Goal: Obtain resource: Download file/media

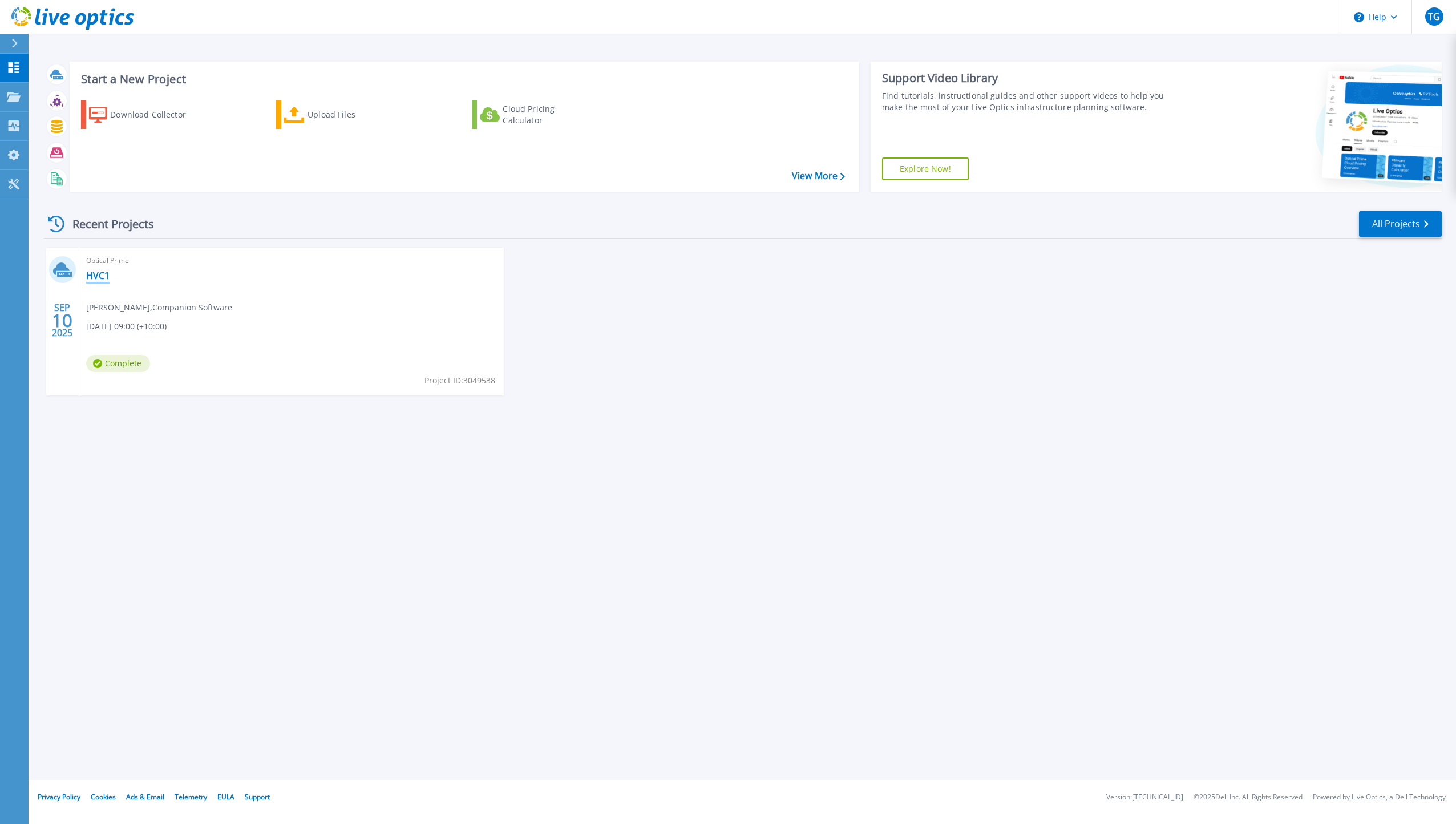
click at [92, 270] on link "HVC1" at bounding box center [97, 275] width 23 height 11
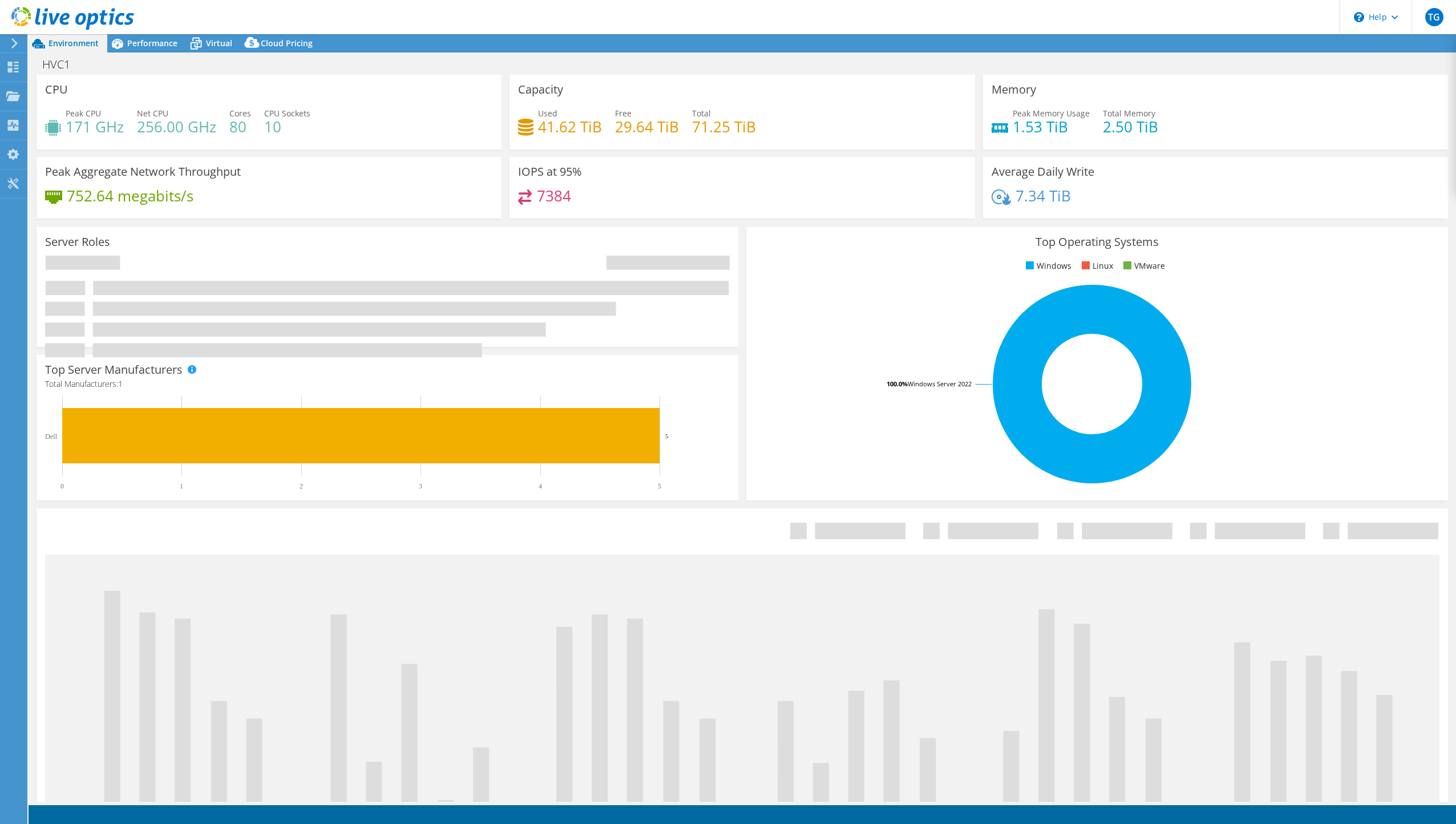
select select "USD"
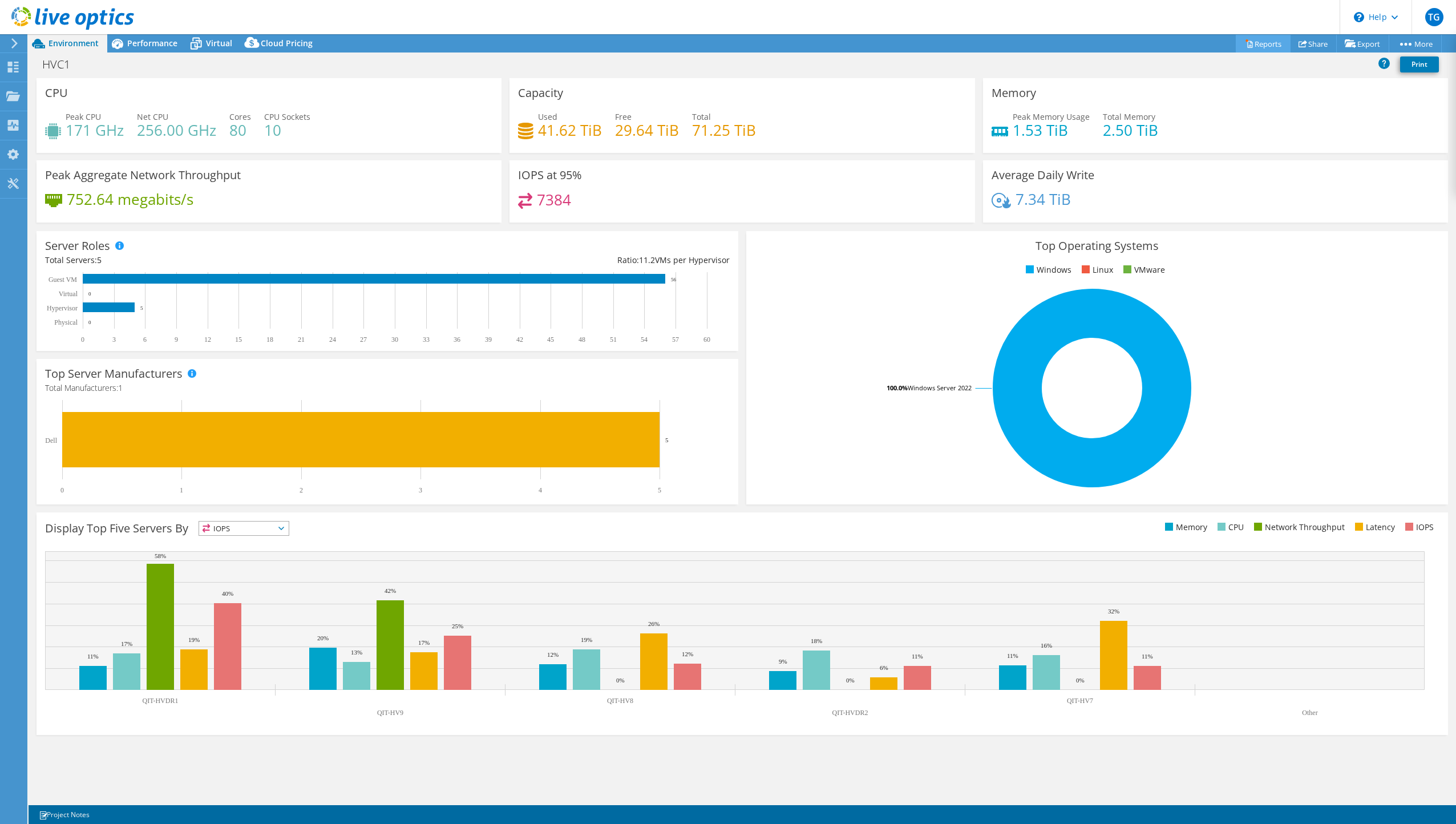
click at [1247, 42] on link "Reports" at bounding box center [1263, 44] width 55 height 18
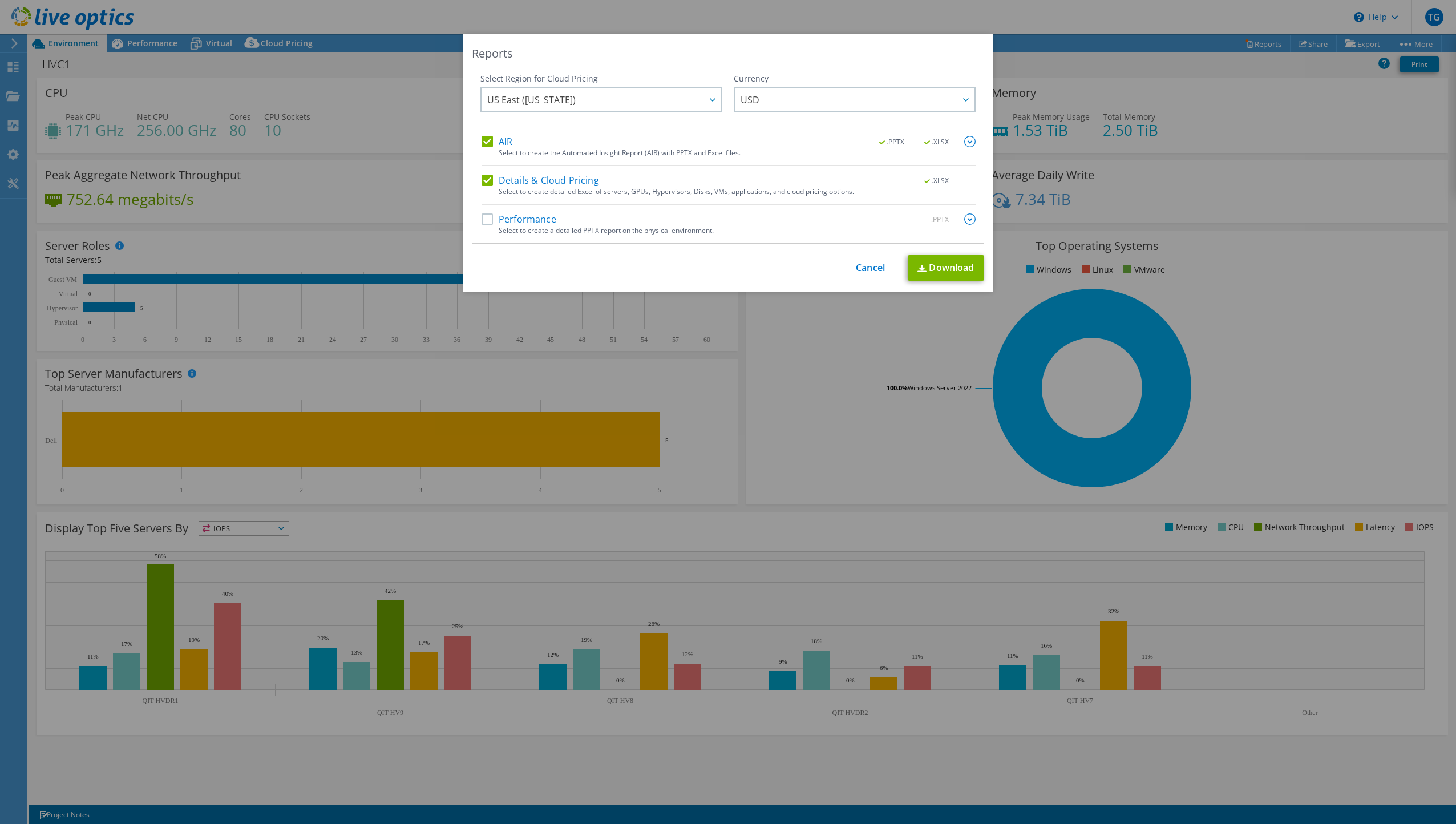
click at [867, 264] on link "Cancel" at bounding box center [870, 268] width 29 height 11
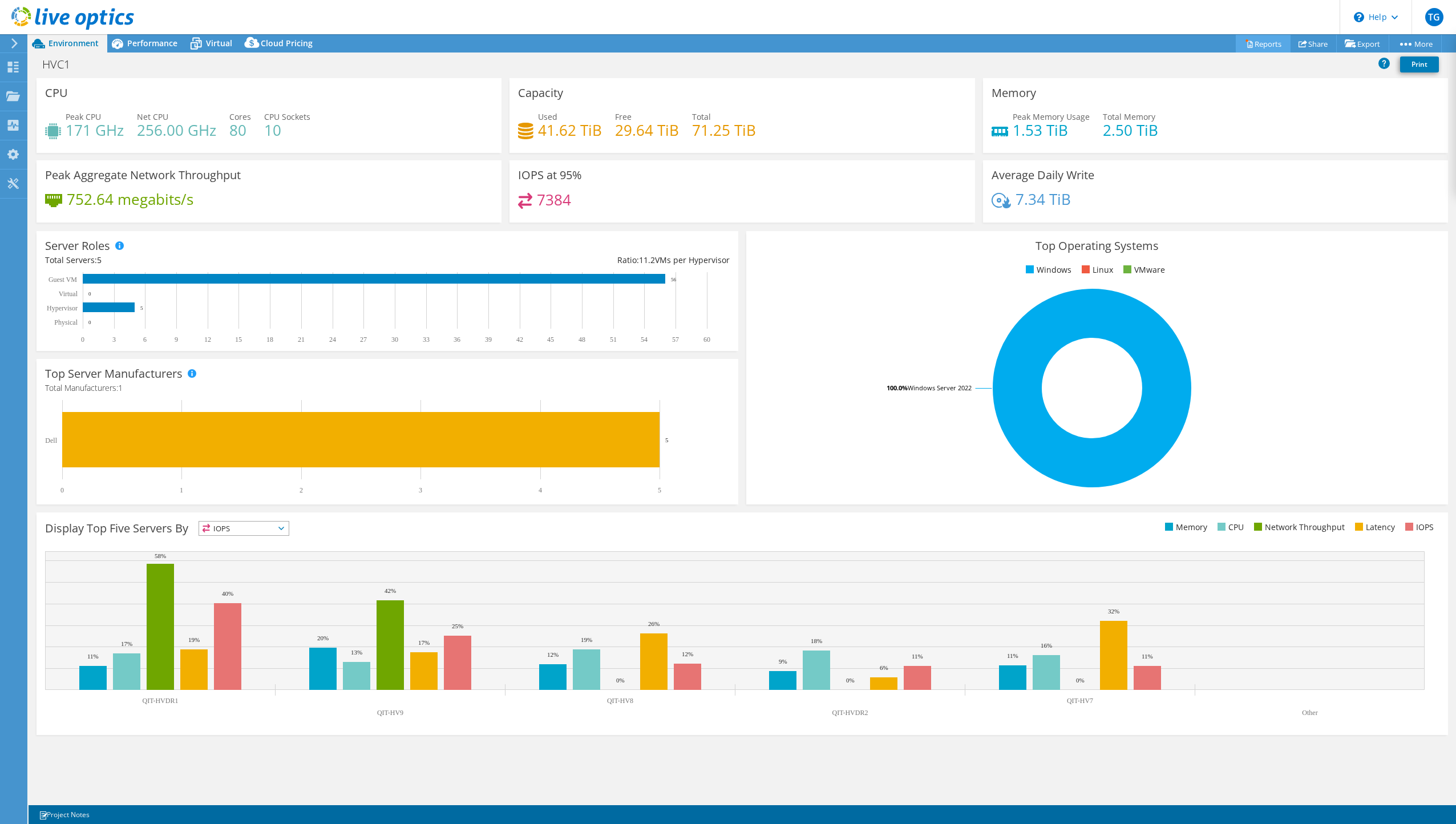
click at [1258, 45] on link "Reports" at bounding box center [1263, 44] width 55 height 18
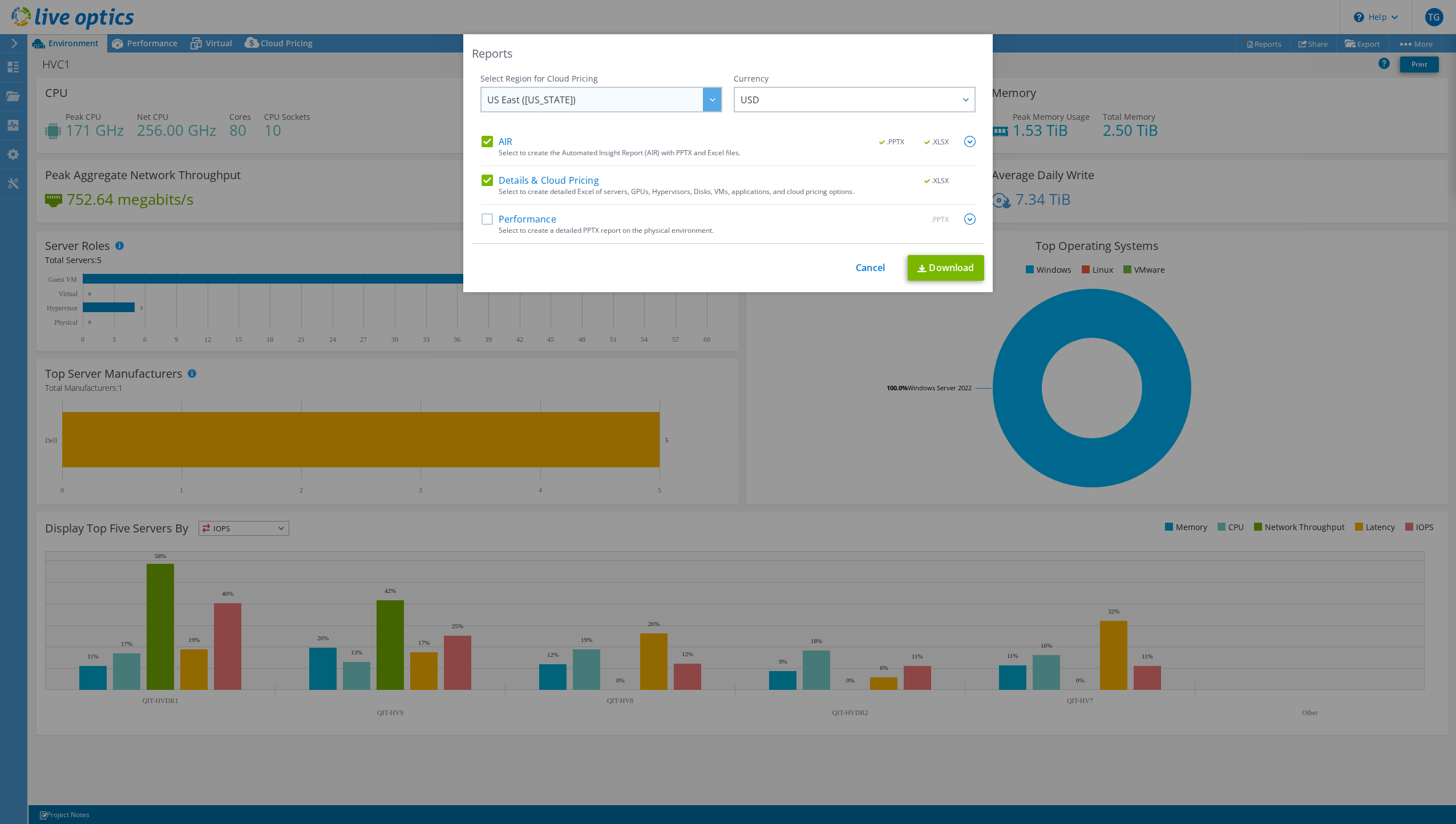
click at [608, 95] on span "US East ([US_STATE])" at bounding box center [604, 99] width 234 height 23
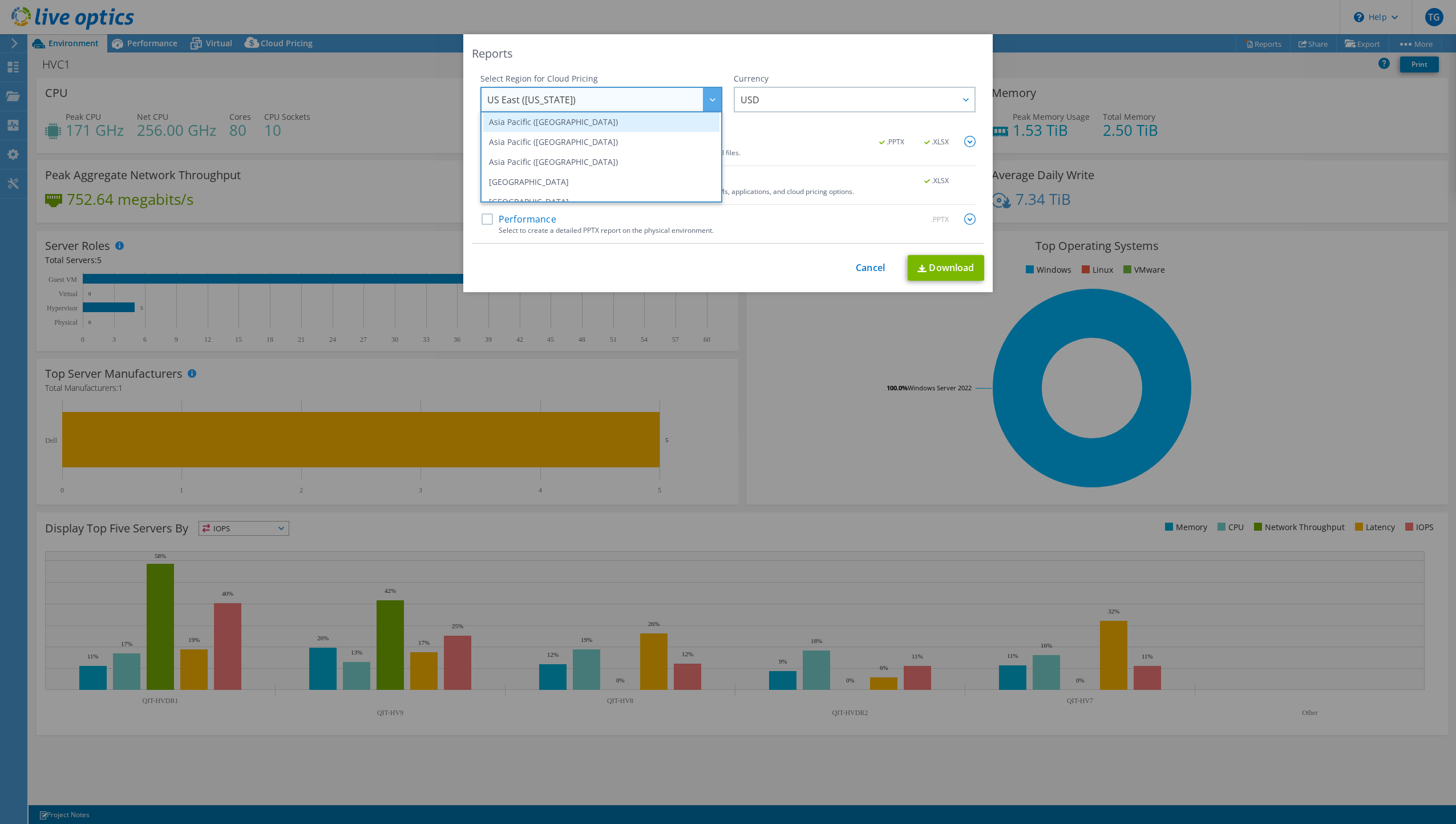
scroll to position [57, 0]
click at [595, 162] on li "[GEOGRAPHIC_DATA]" at bounding box center [601, 167] width 236 height 20
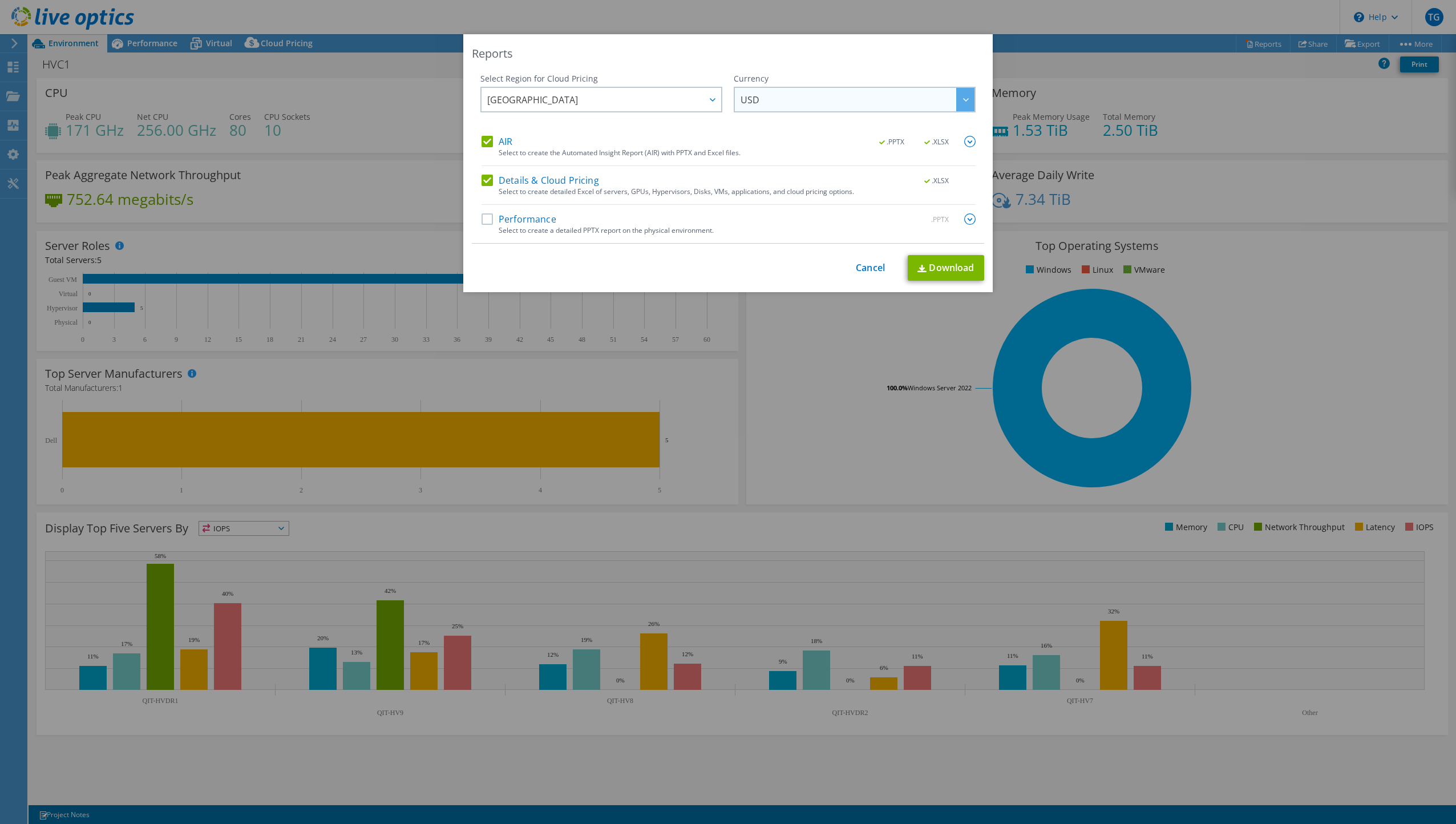
click at [800, 112] on div "USD ARS AUD BRL CAD CHF CLP CNY DKK EUR GBP HKD HUF INR JPY MXN MYR NOK NZD PEN…" at bounding box center [855, 99] width 242 height 26
click at [781, 141] on li "AUD" at bounding box center [855, 144] width 236 height 20
click at [953, 267] on link "Download" at bounding box center [945, 268] width 77 height 26
click at [816, 381] on div "Reports Select Region for Cloud Pricing Asia Pacific ([GEOGRAPHIC_DATA]) [GEOGR…" at bounding box center [728, 412] width 1456 height 756
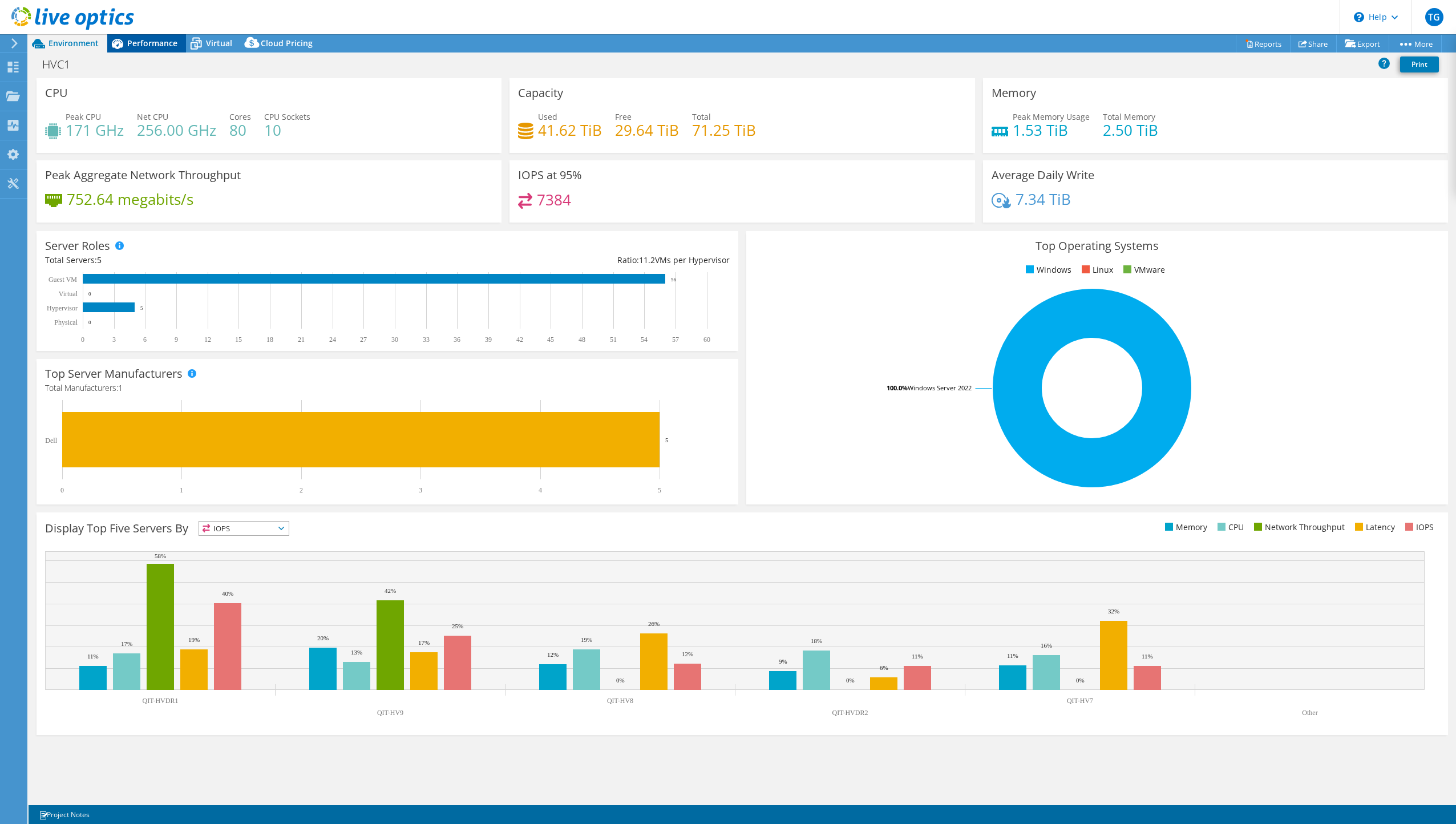
click at [155, 39] on span "Performance" at bounding box center [152, 43] width 50 height 11
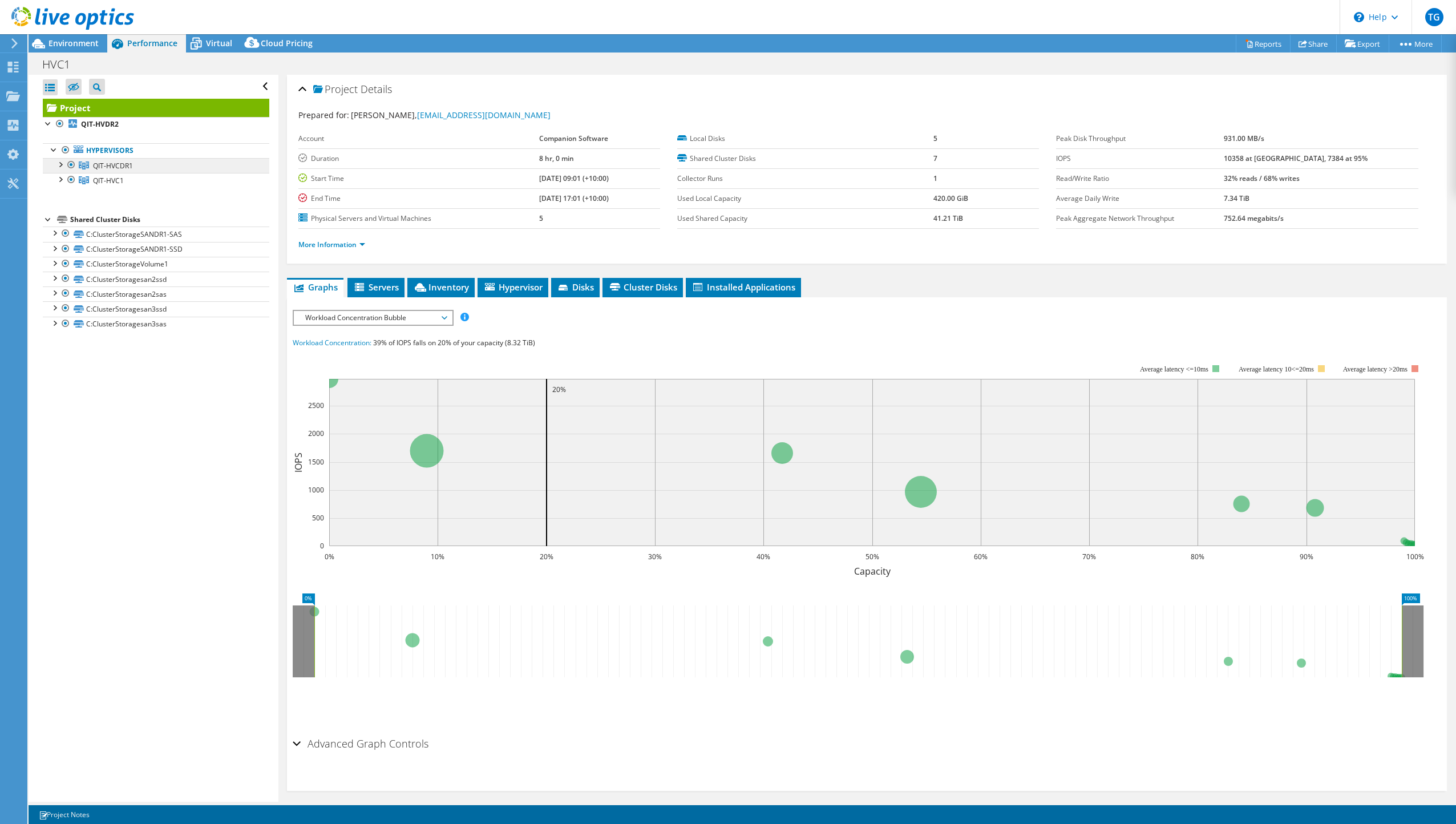
click at [123, 165] on span "QIT-HVCDR1" at bounding box center [113, 166] width 40 height 9
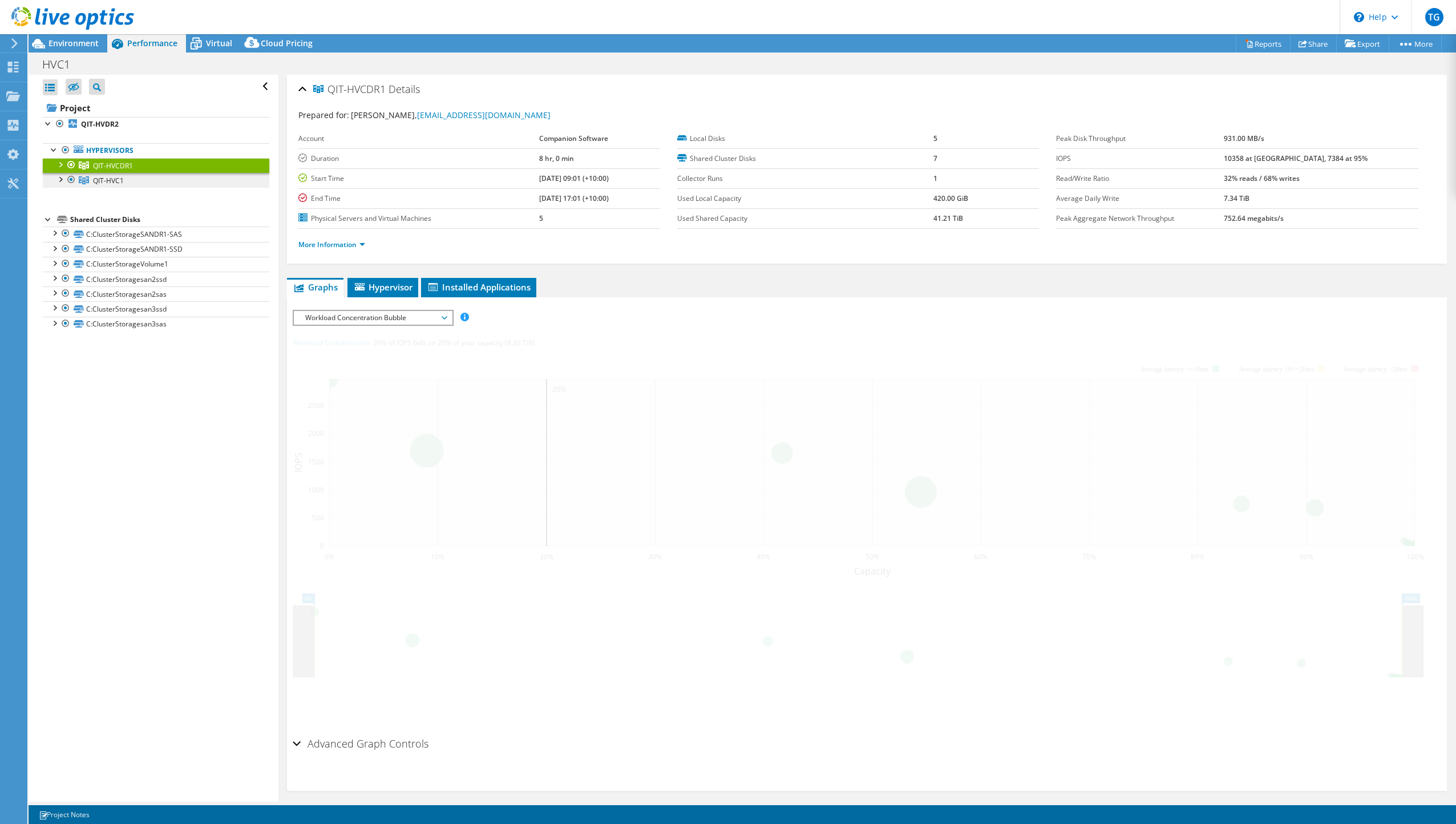
click at [123, 179] on span "QIT-HVC1" at bounding box center [109, 180] width 31 height 9
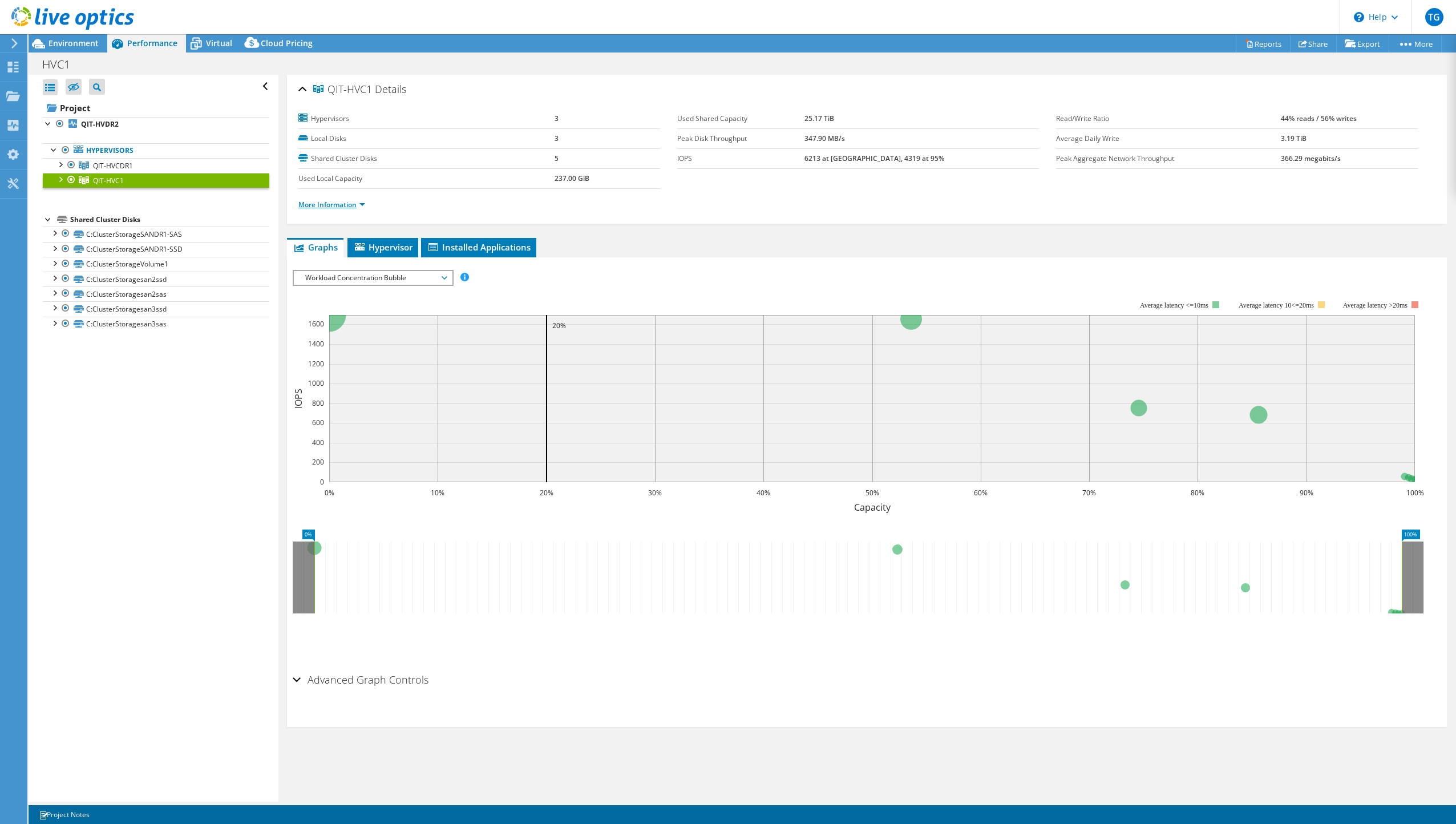
click at [339, 204] on link "More Information" at bounding box center [332, 205] width 67 height 9
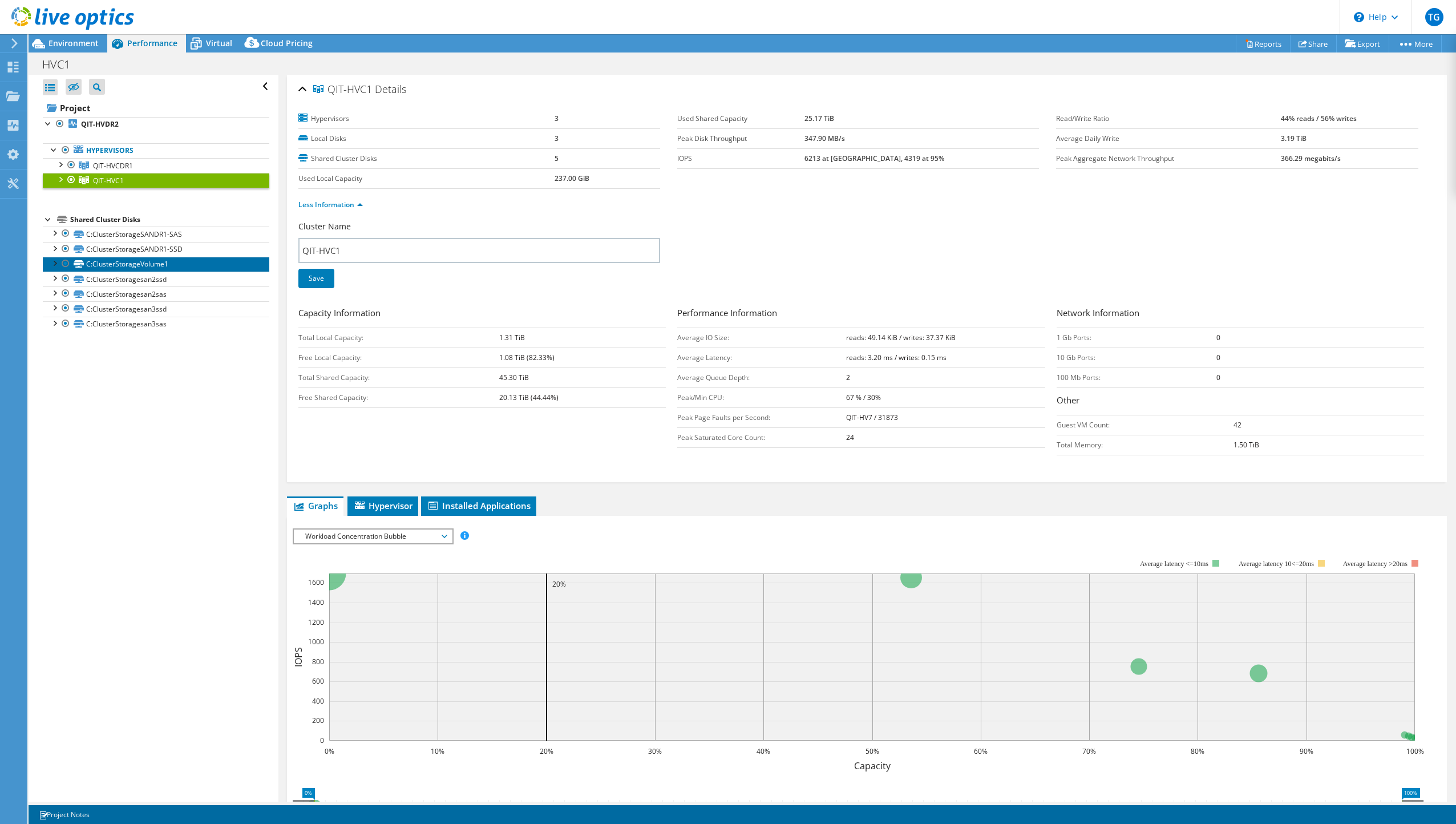
click at [142, 257] on link "C:ClusterStorageVolume1" at bounding box center [156, 264] width 227 height 15
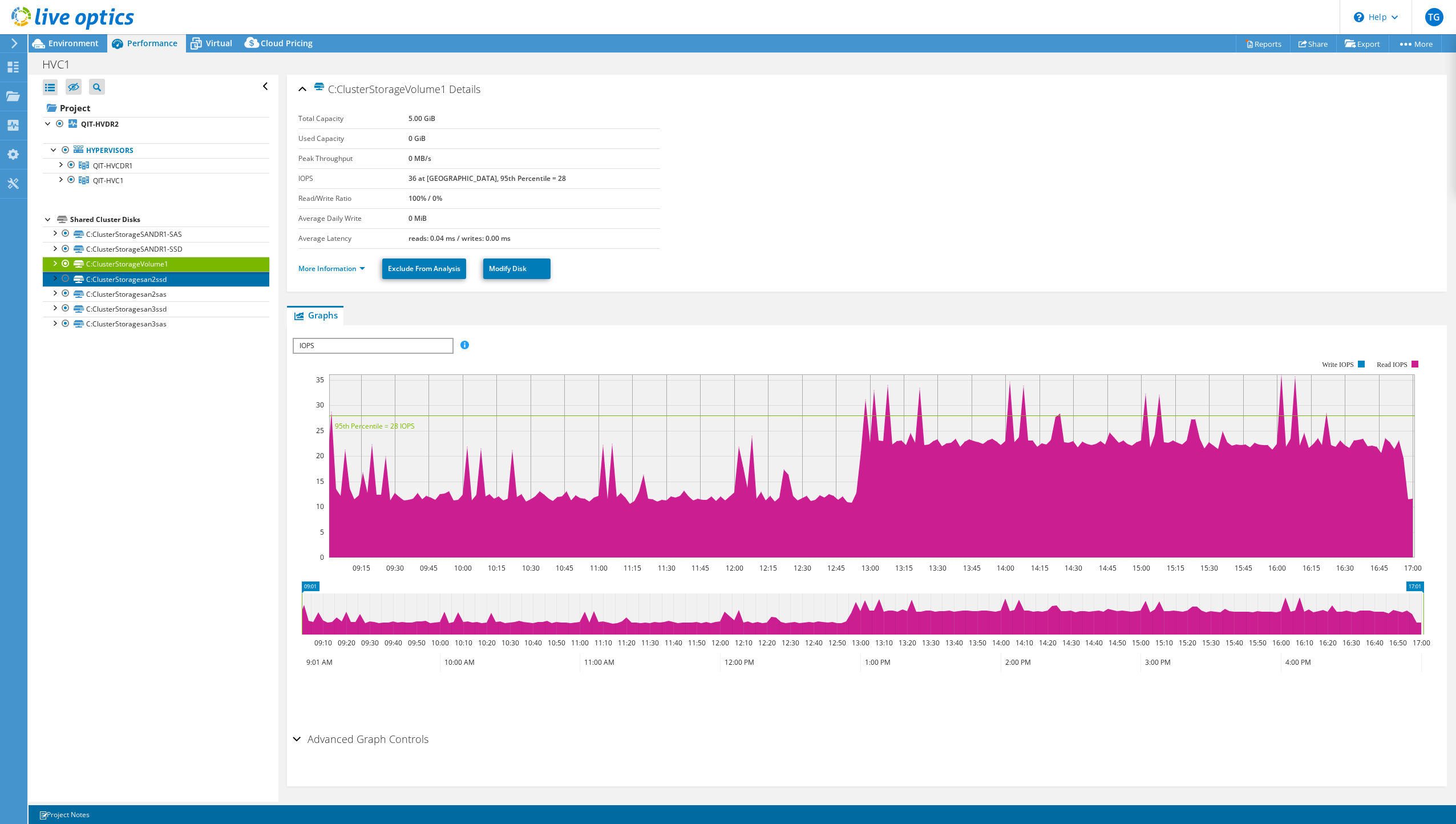
click at [145, 274] on link "C:ClusterStoragesan2ssd" at bounding box center [156, 279] width 227 height 15
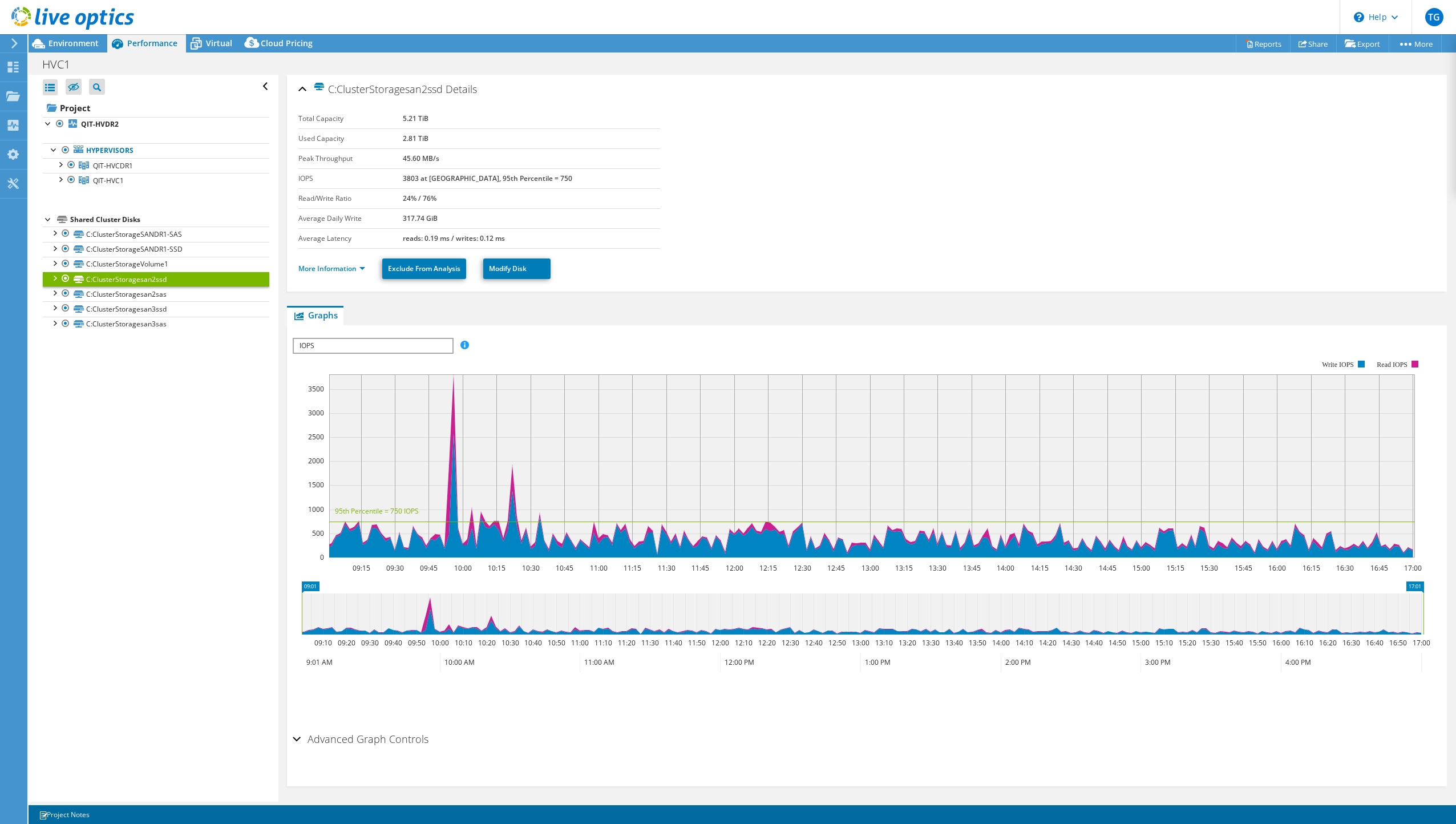
click at [412, 361] on rect at bounding box center [858, 459] width 1131 height 228
click at [412, 350] on span "IOPS" at bounding box center [372, 345] width 158 height 14
click at [368, 423] on li "All" at bounding box center [372, 428] width 158 height 14
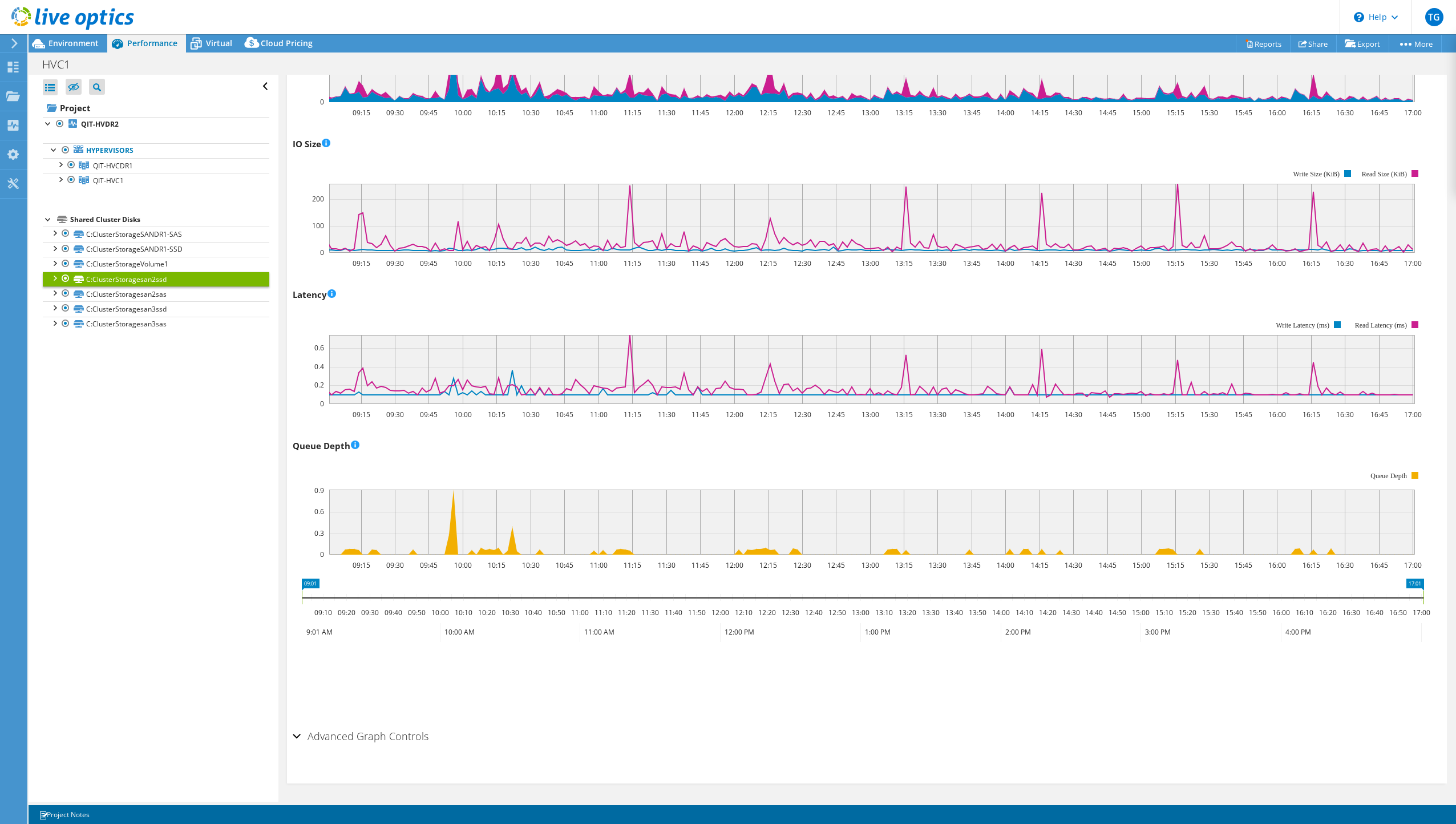
scroll to position [519, 0]
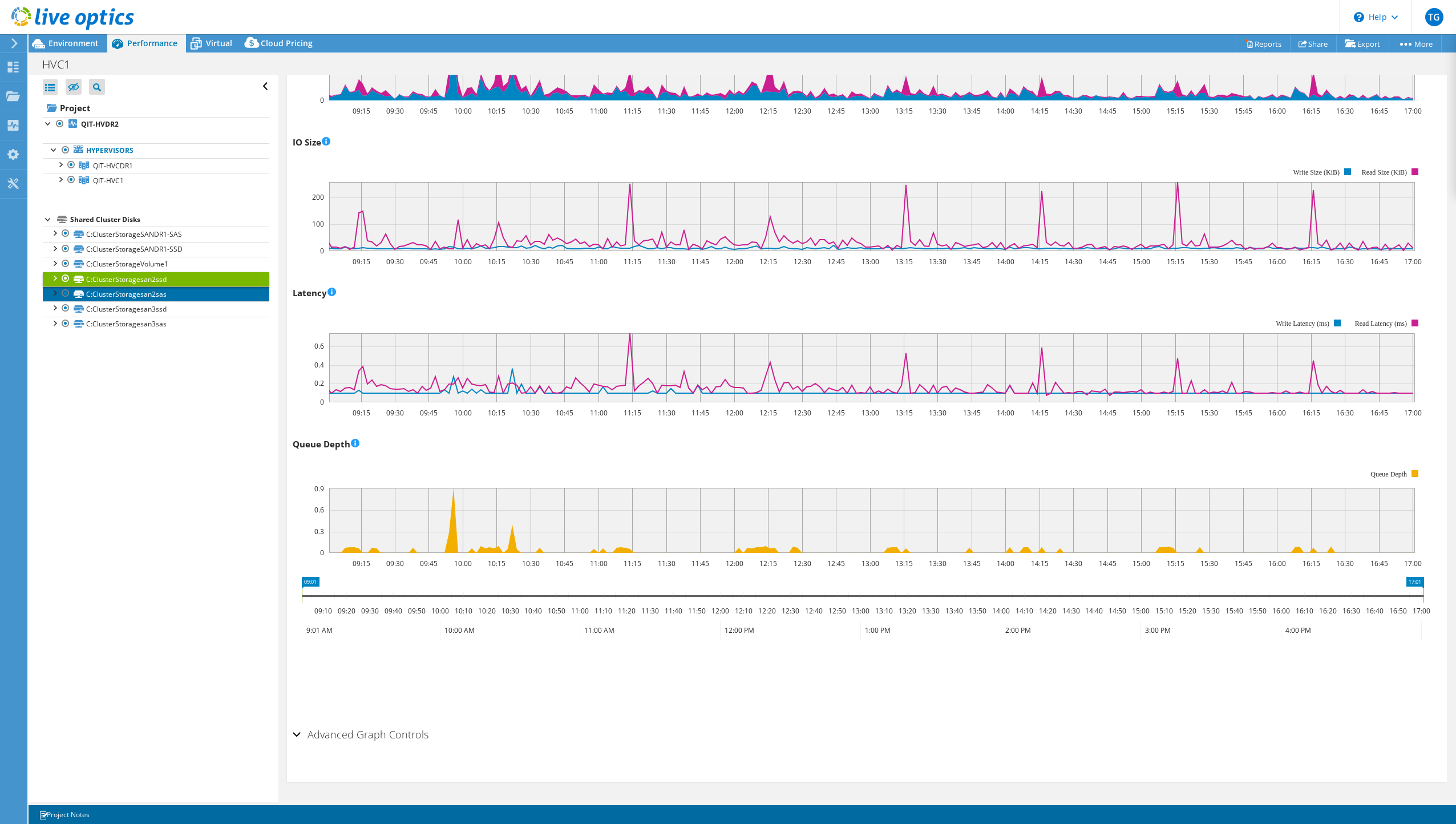
click at [181, 295] on link "C:ClusterStoragesan2sas" at bounding box center [156, 294] width 227 height 15
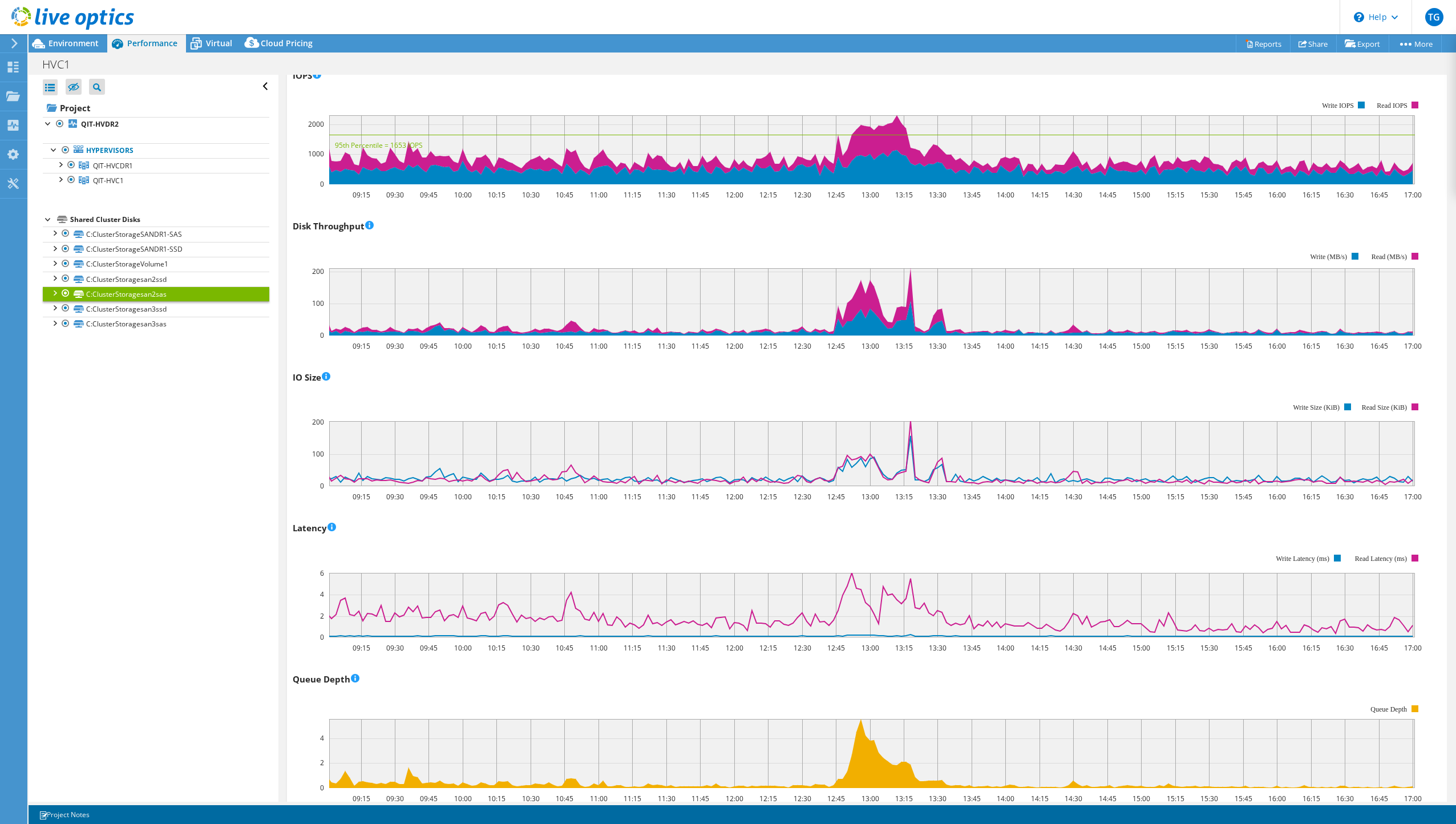
scroll to position [285, 0]
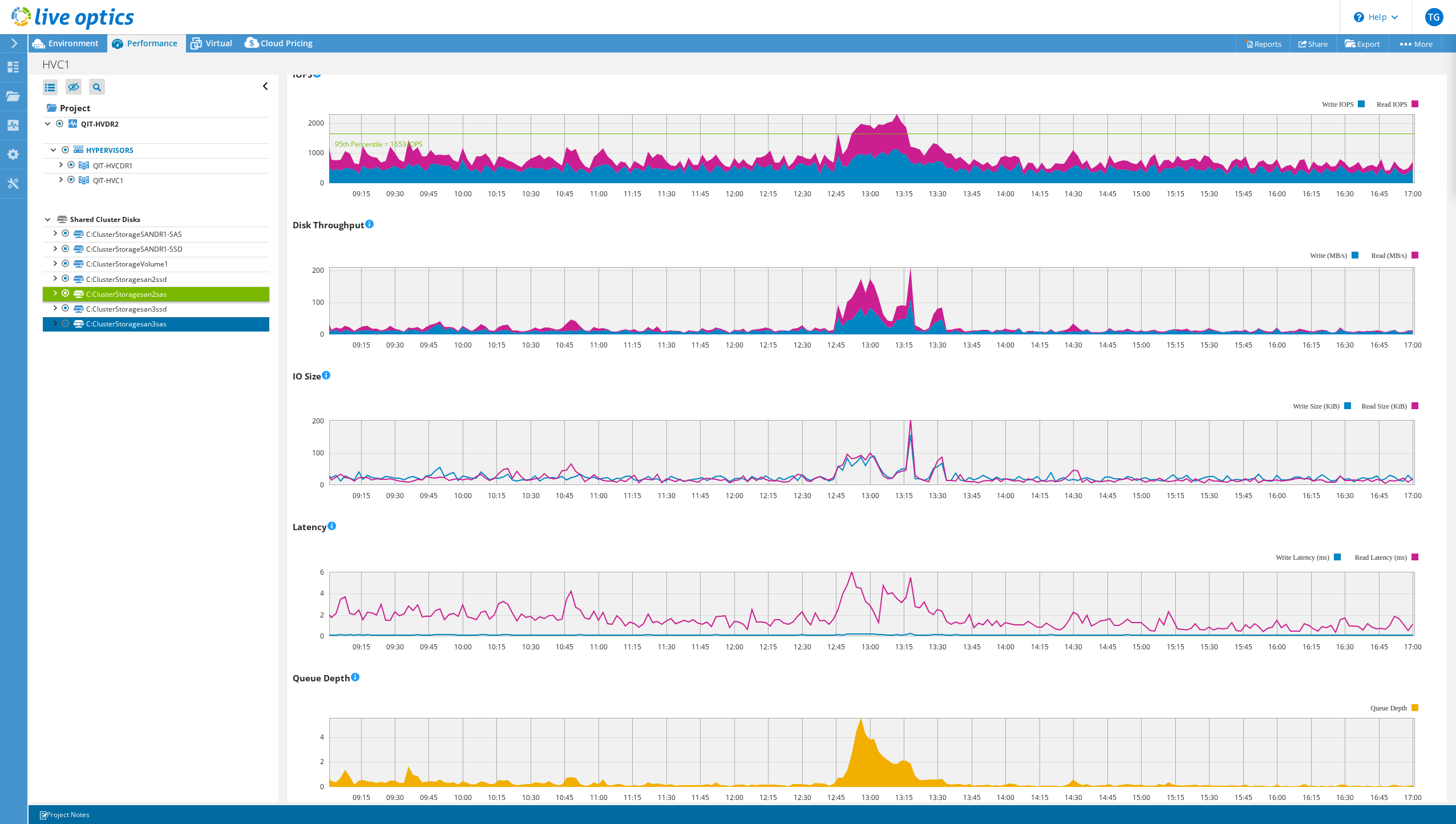
click at [177, 329] on link "C:ClusterStoragesan3sas" at bounding box center [156, 324] width 227 height 15
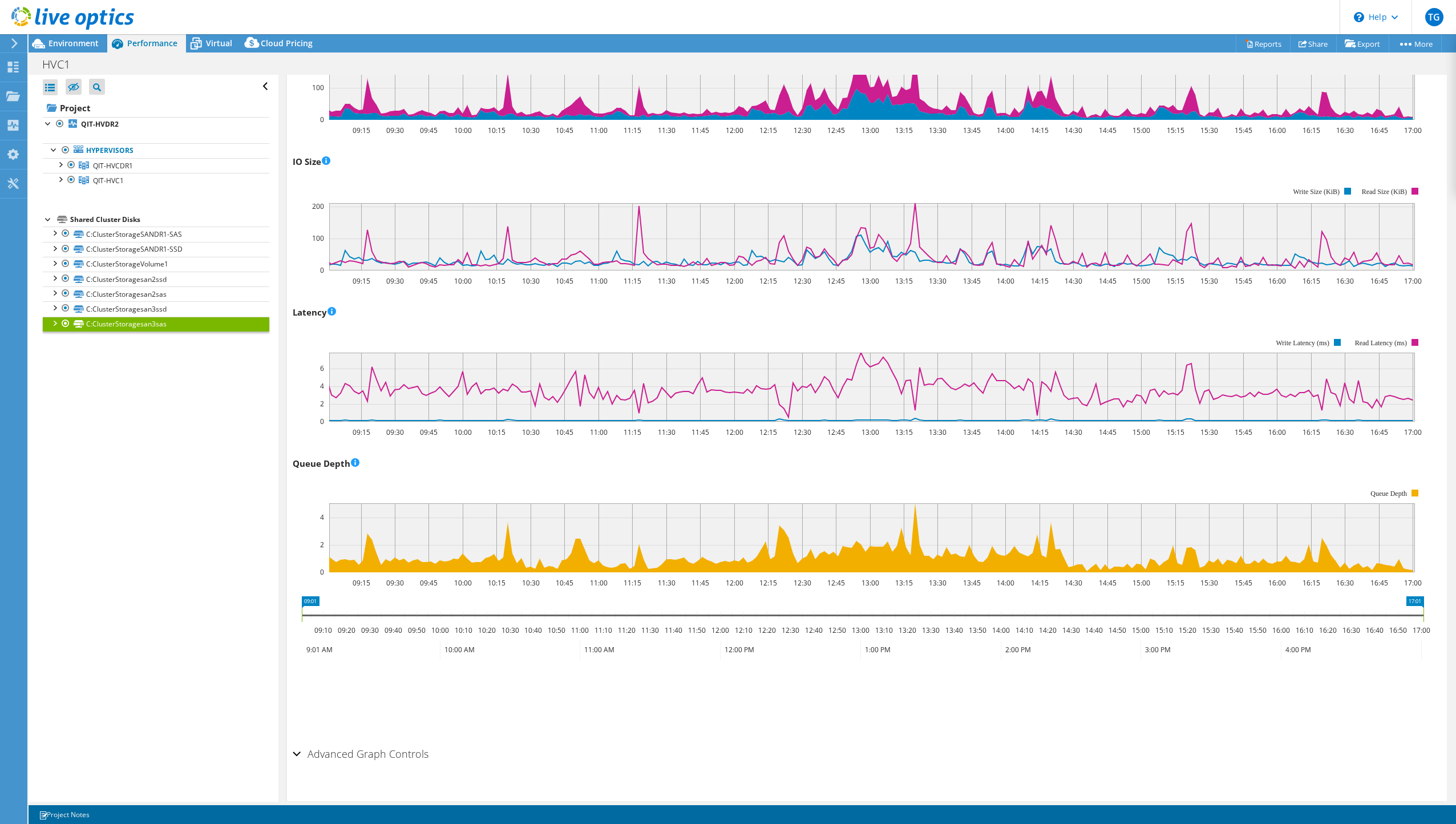
scroll to position [519, 0]
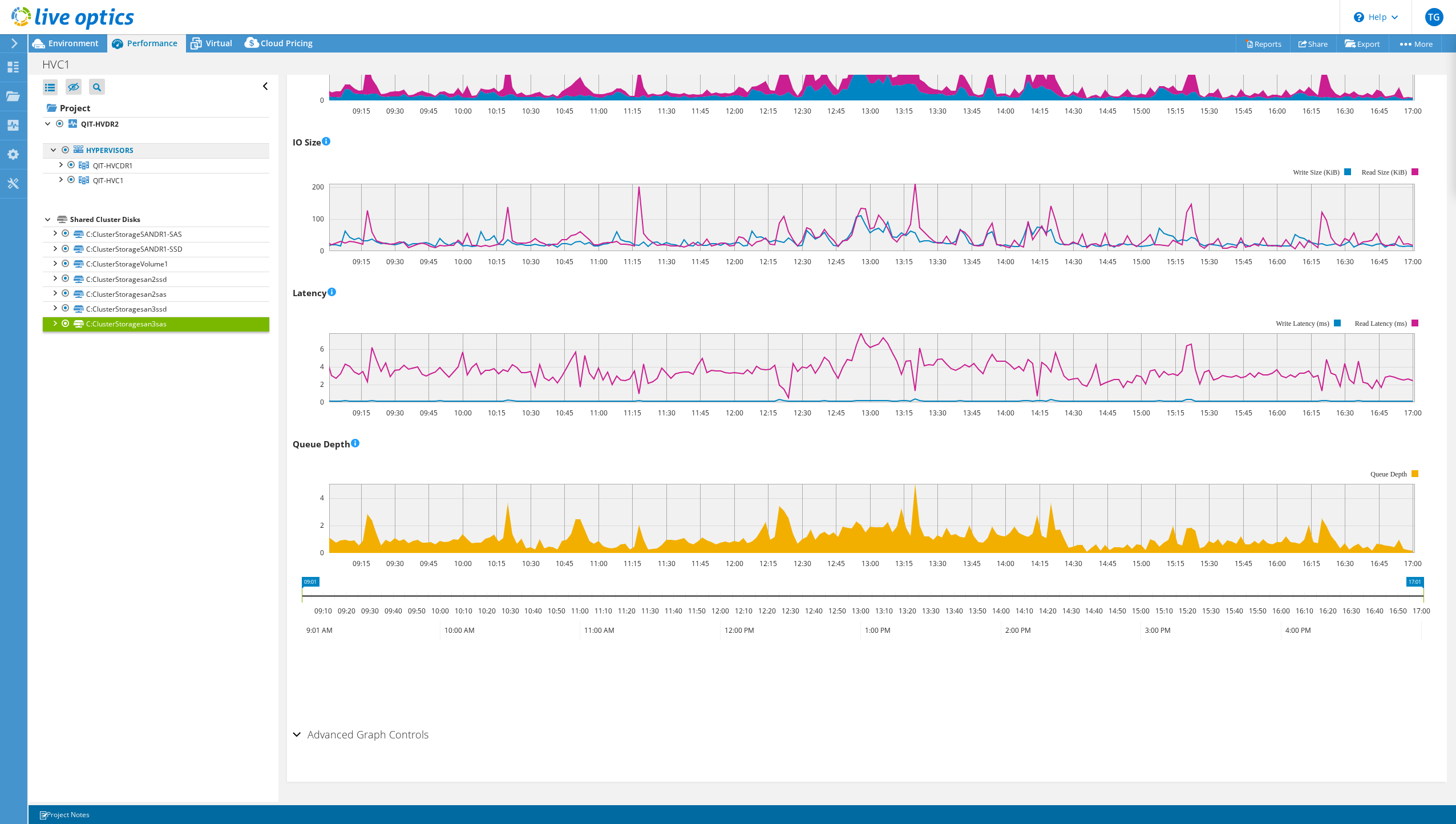
click at [123, 148] on link "Hypervisors" at bounding box center [156, 150] width 227 height 15
click at [109, 166] on span "QIT-HVCDR1" at bounding box center [113, 166] width 40 height 9
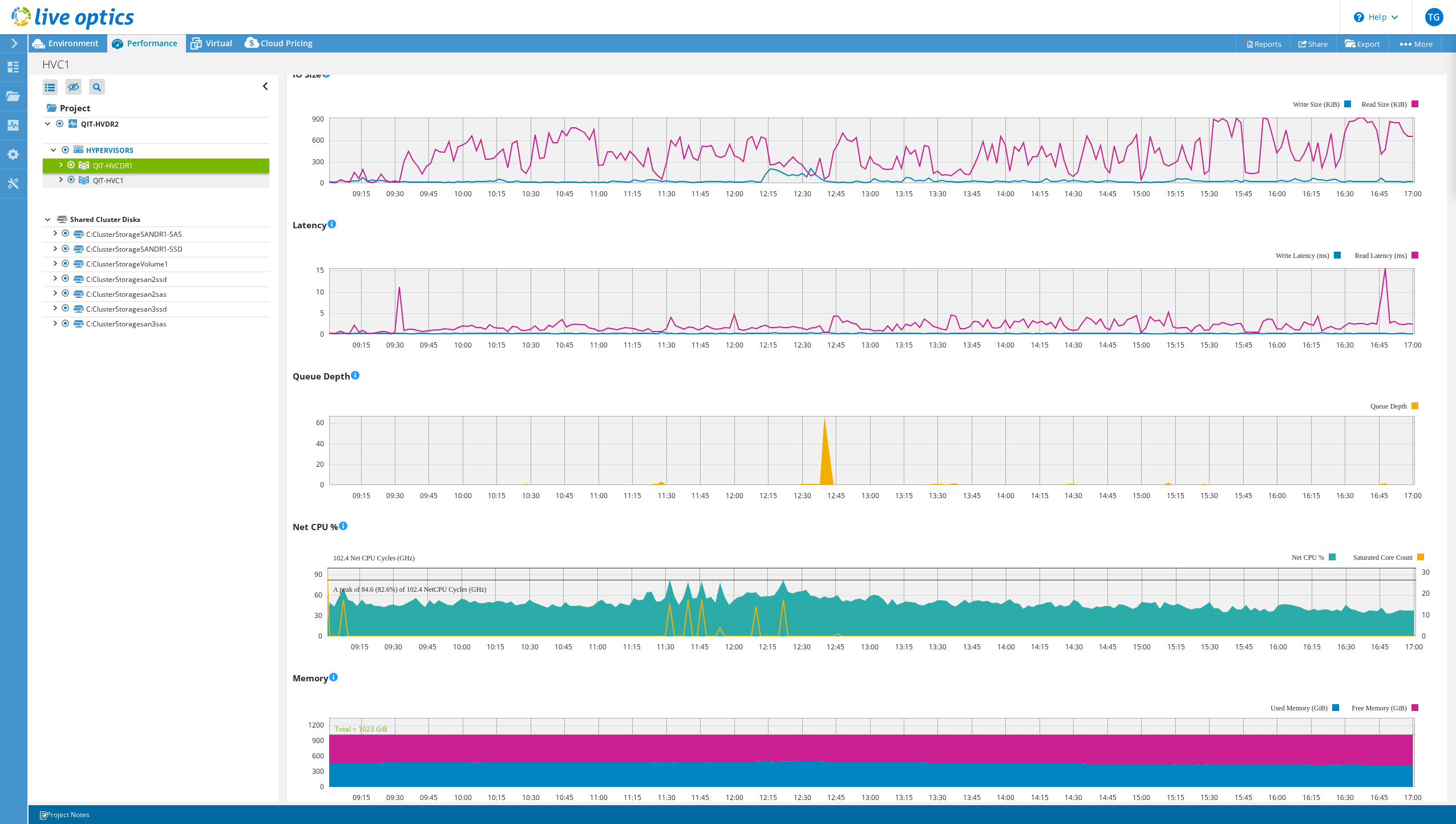
scroll to position [0, 0]
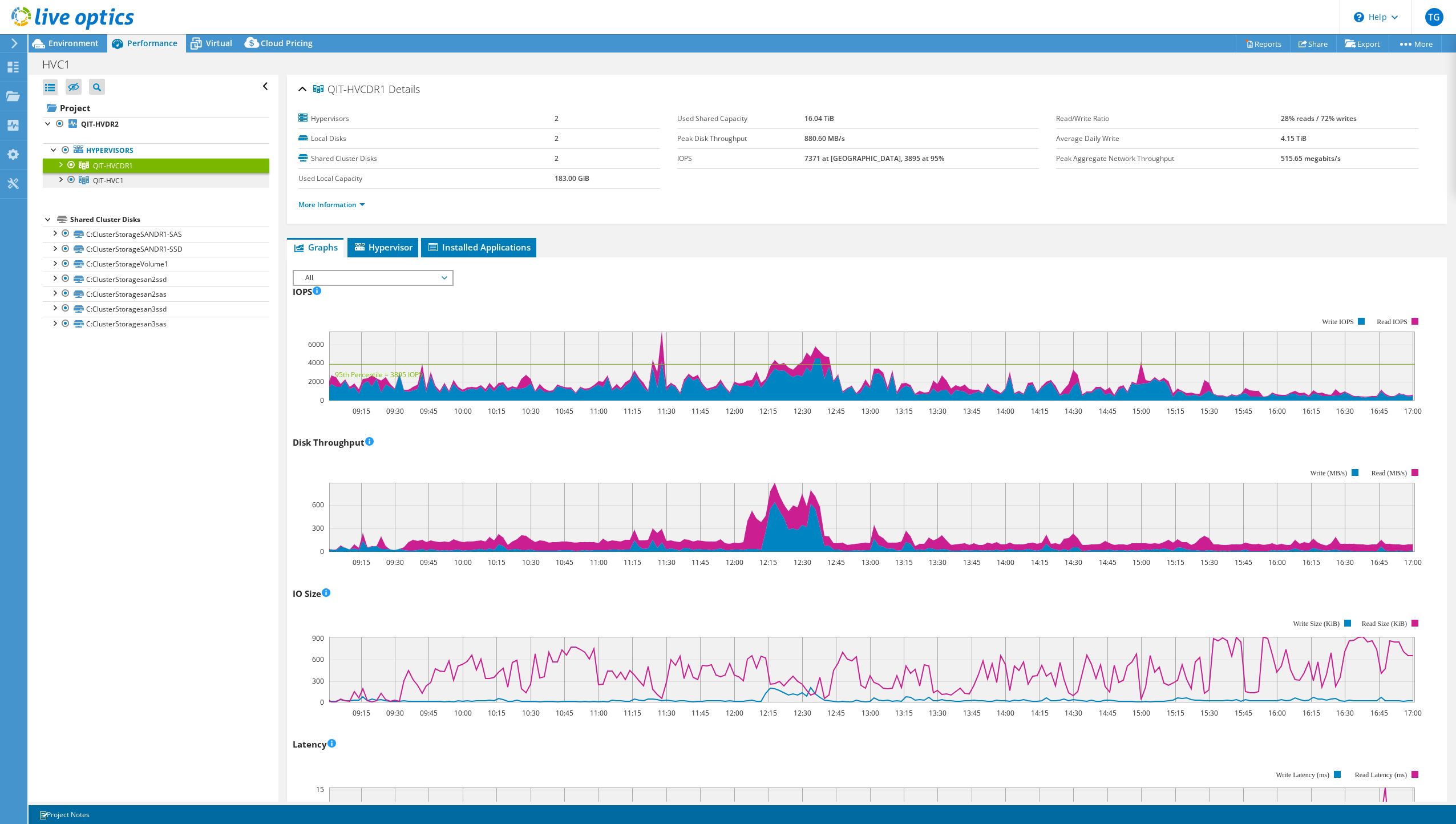
click at [110, 174] on link "QIT-HVC1" at bounding box center [156, 180] width 227 height 15
